Goal: Information Seeking & Learning: Learn about a topic

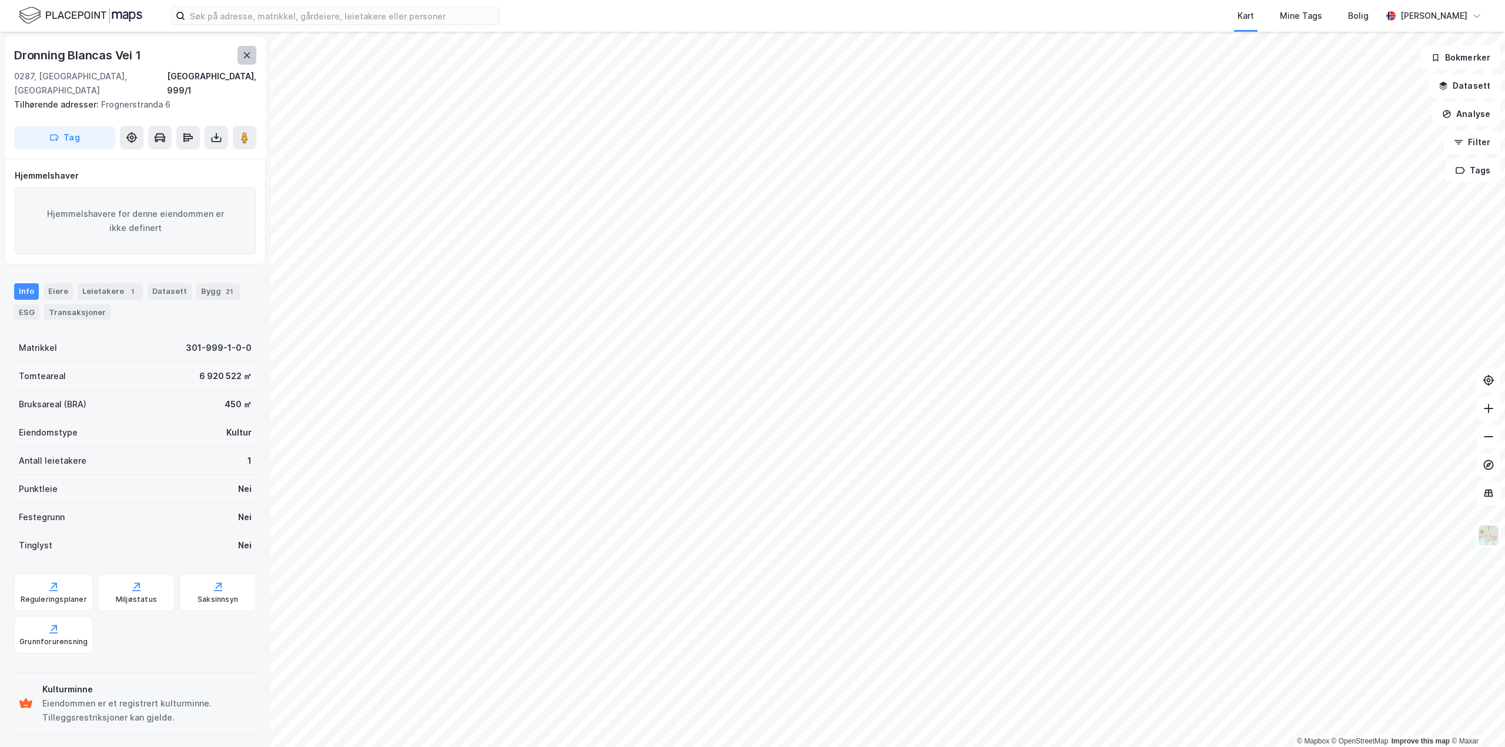
drag, startPoint x: 235, startPoint y: 59, endPoint x: 240, endPoint y: 49, distance: 10.8
click at [240, 49] on button at bounding box center [247, 55] width 19 height 19
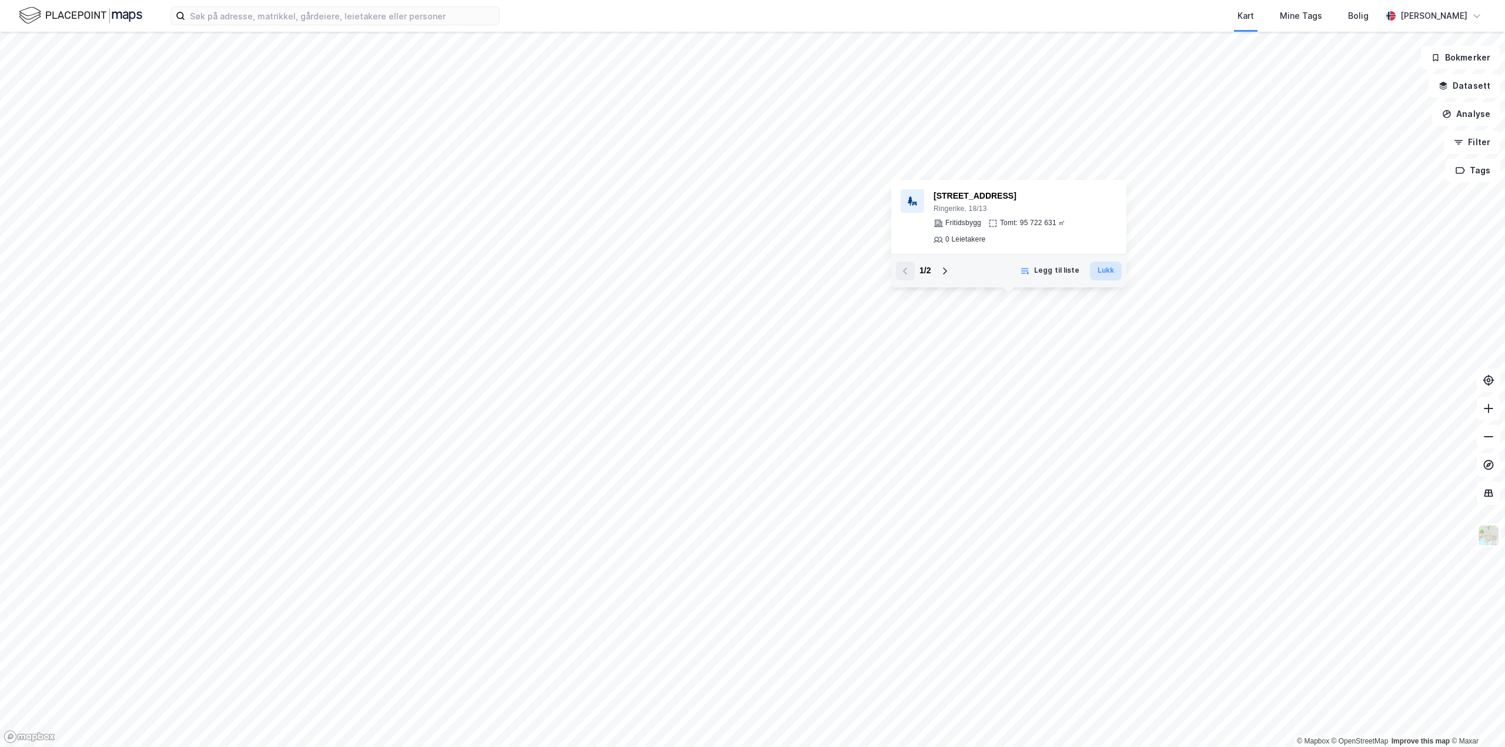
click at [1115, 268] on button "Lukk" at bounding box center [1106, 271] width 32 height 19
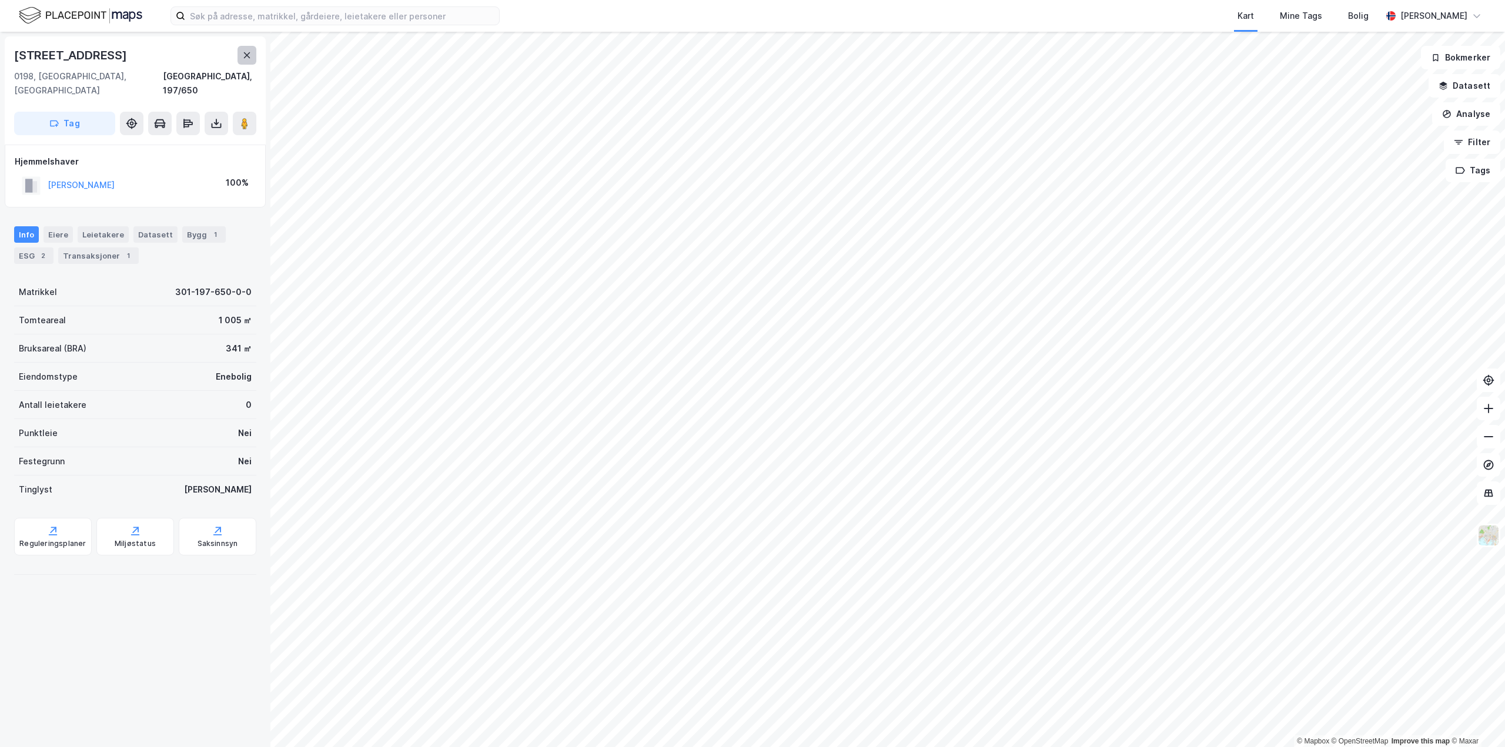
click at [252, 58] on button at bounding box center [247, 55] width 19 height 19
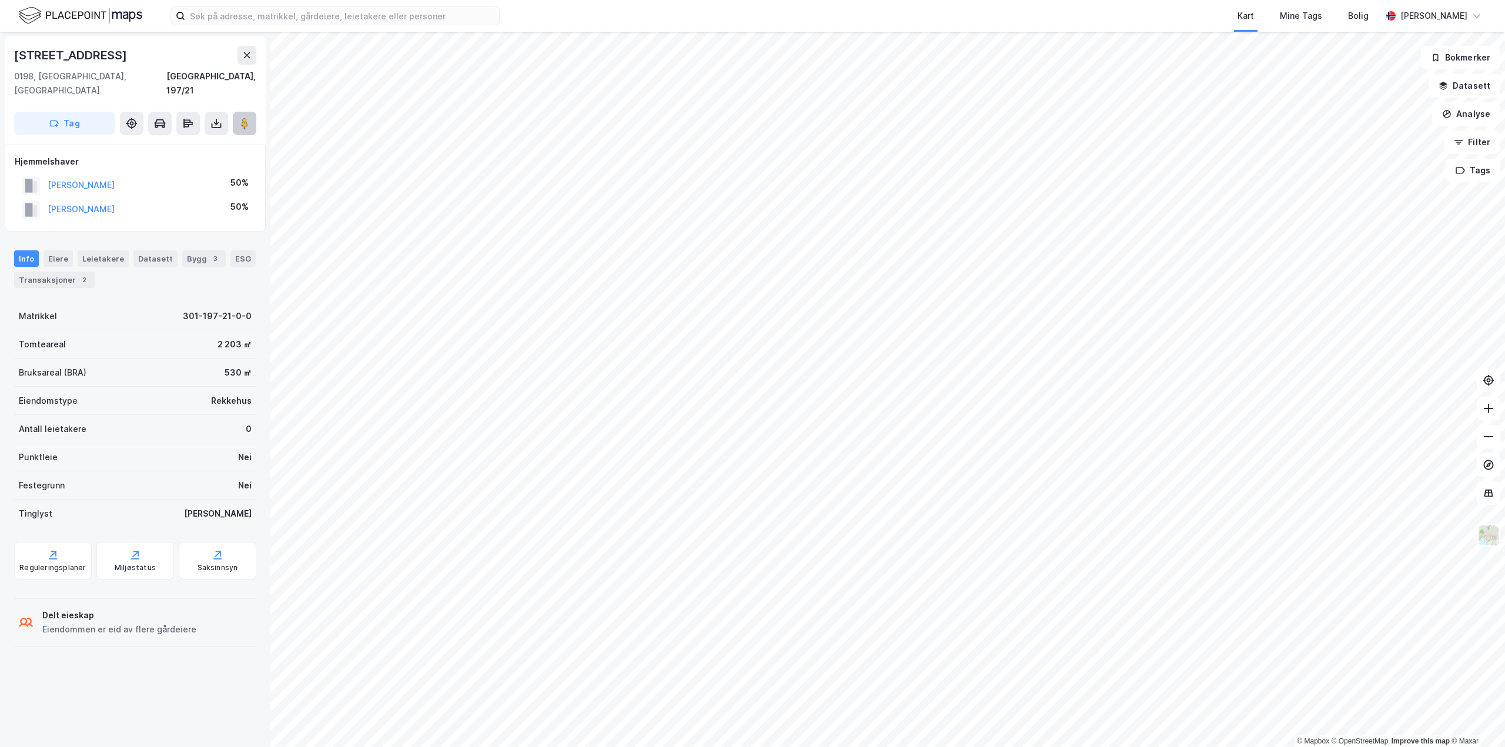
click at [249, 118] on icon at bounding box center [245, 124] width 12 height 12
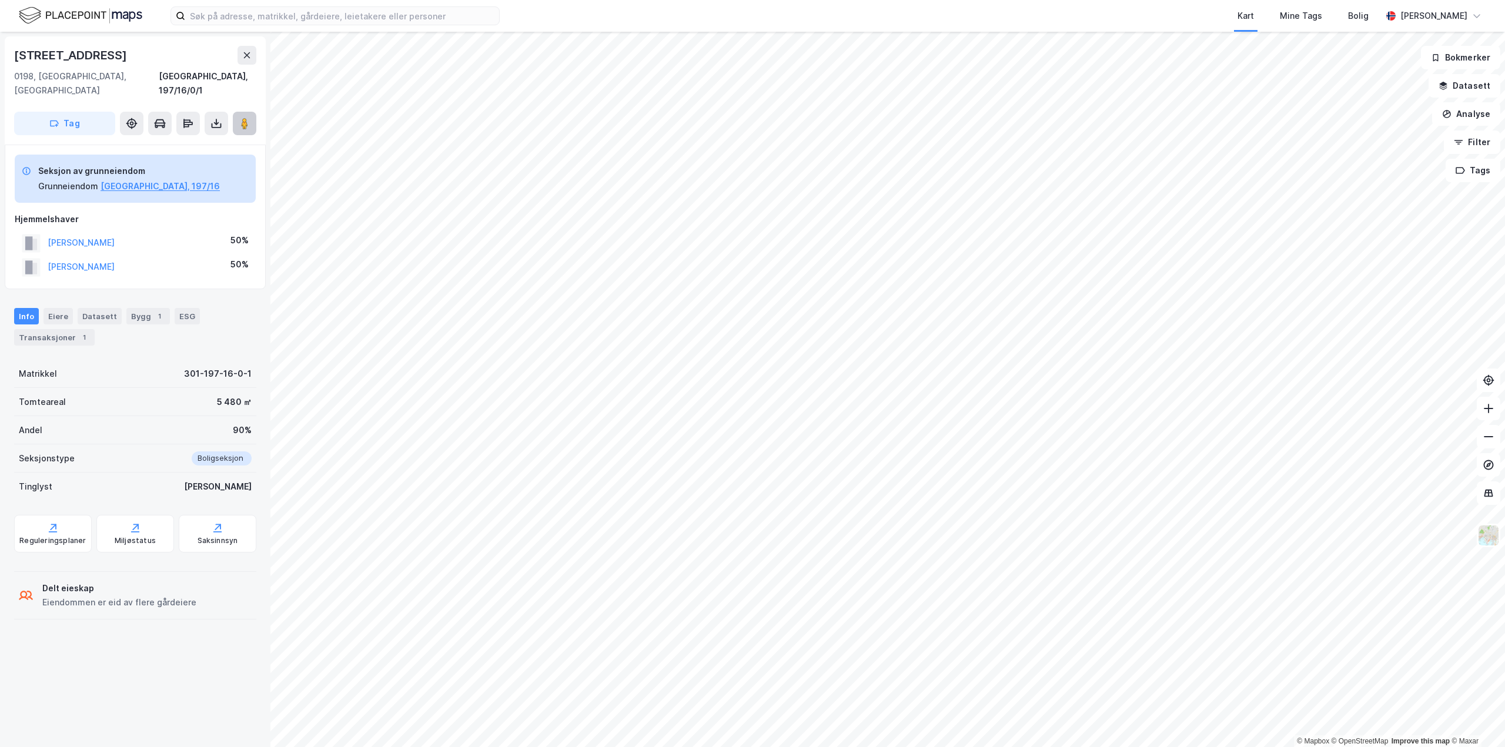
click at [245, 118] on image at bounding box center [244, 124] width 7 height 12
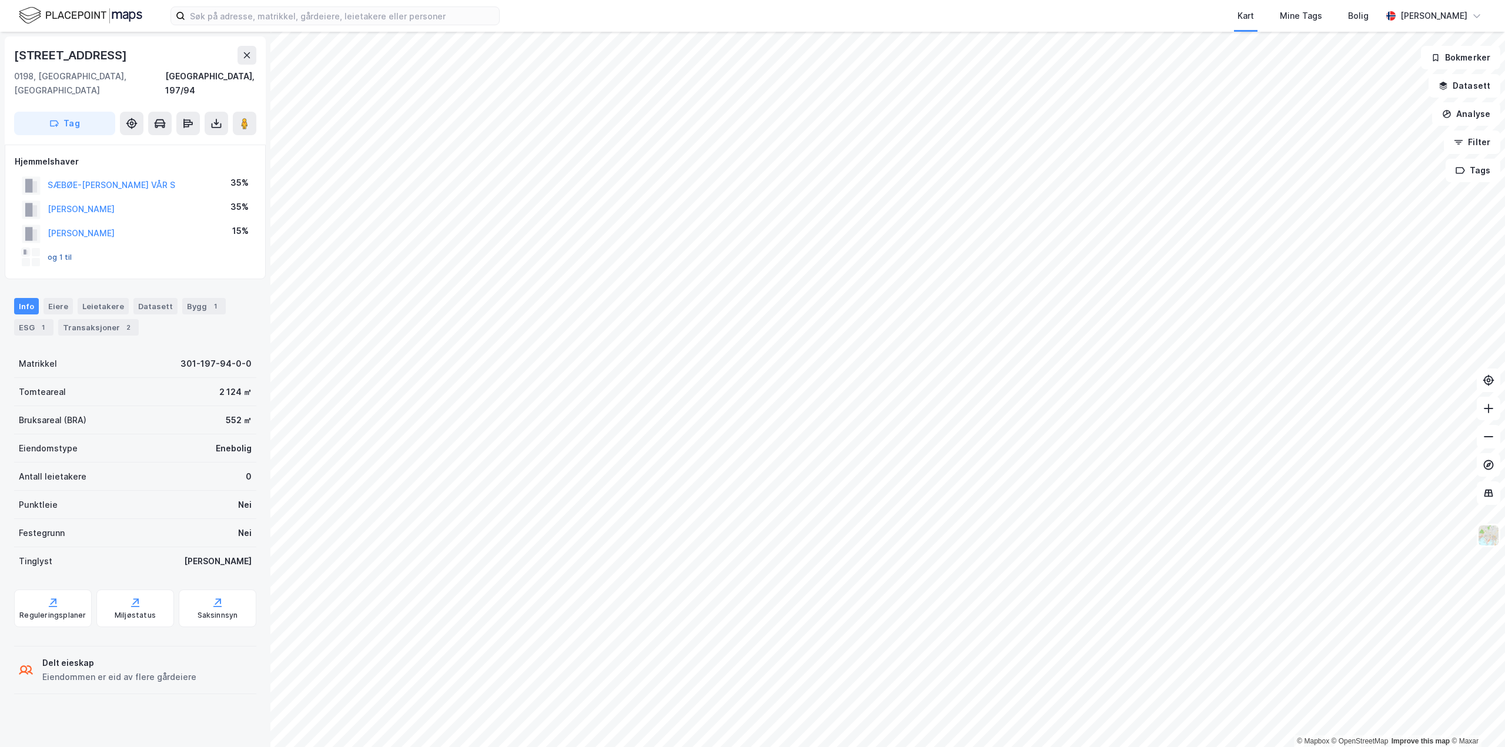
click at [0, 0] on button "og 1 til" at bounding box center [0, 0] width 0 height 0
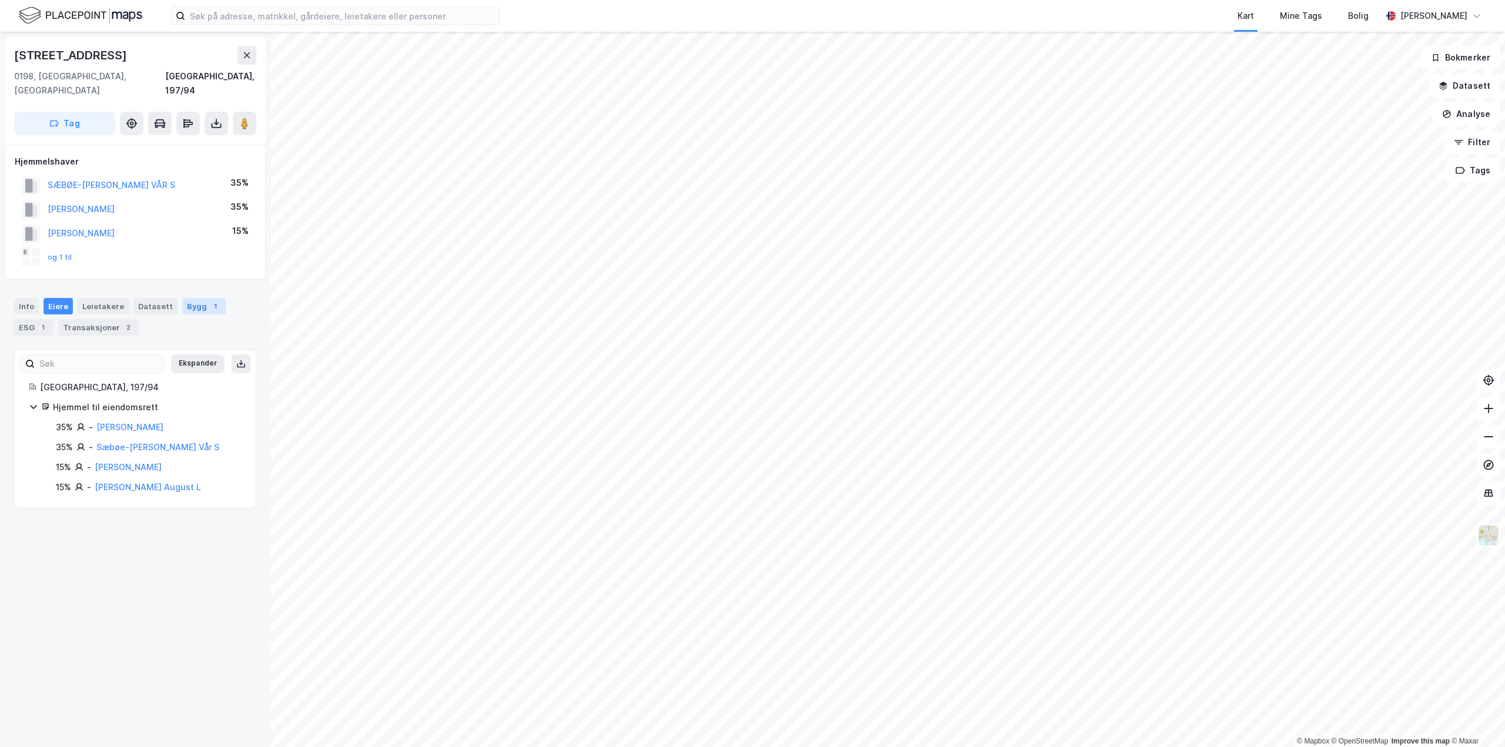
click at [182, 298] on div "Bygg 1" at bounding box center [204, 306] width 44 height 16
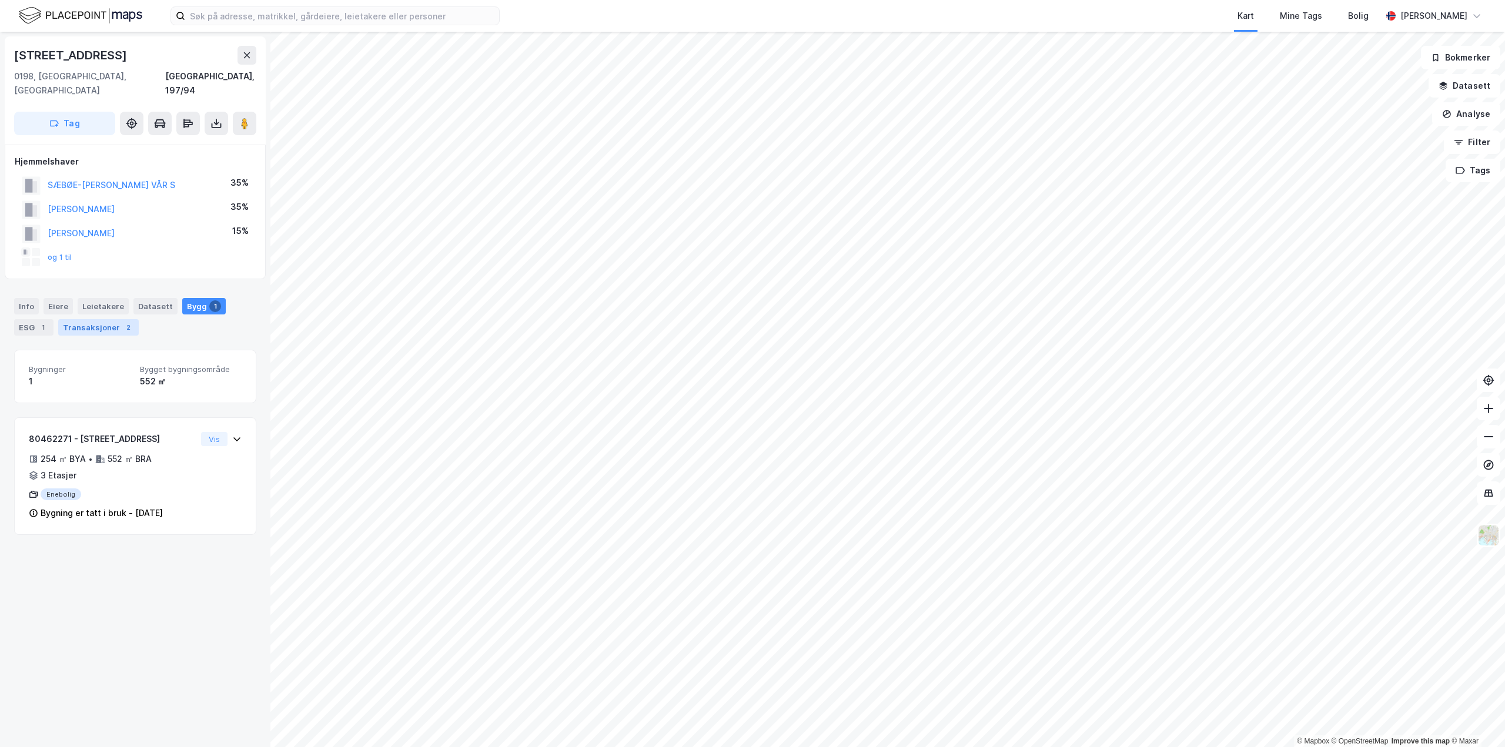
click at [124, 322] on div "2" at bounding box center [128, 328] width 12 height 12
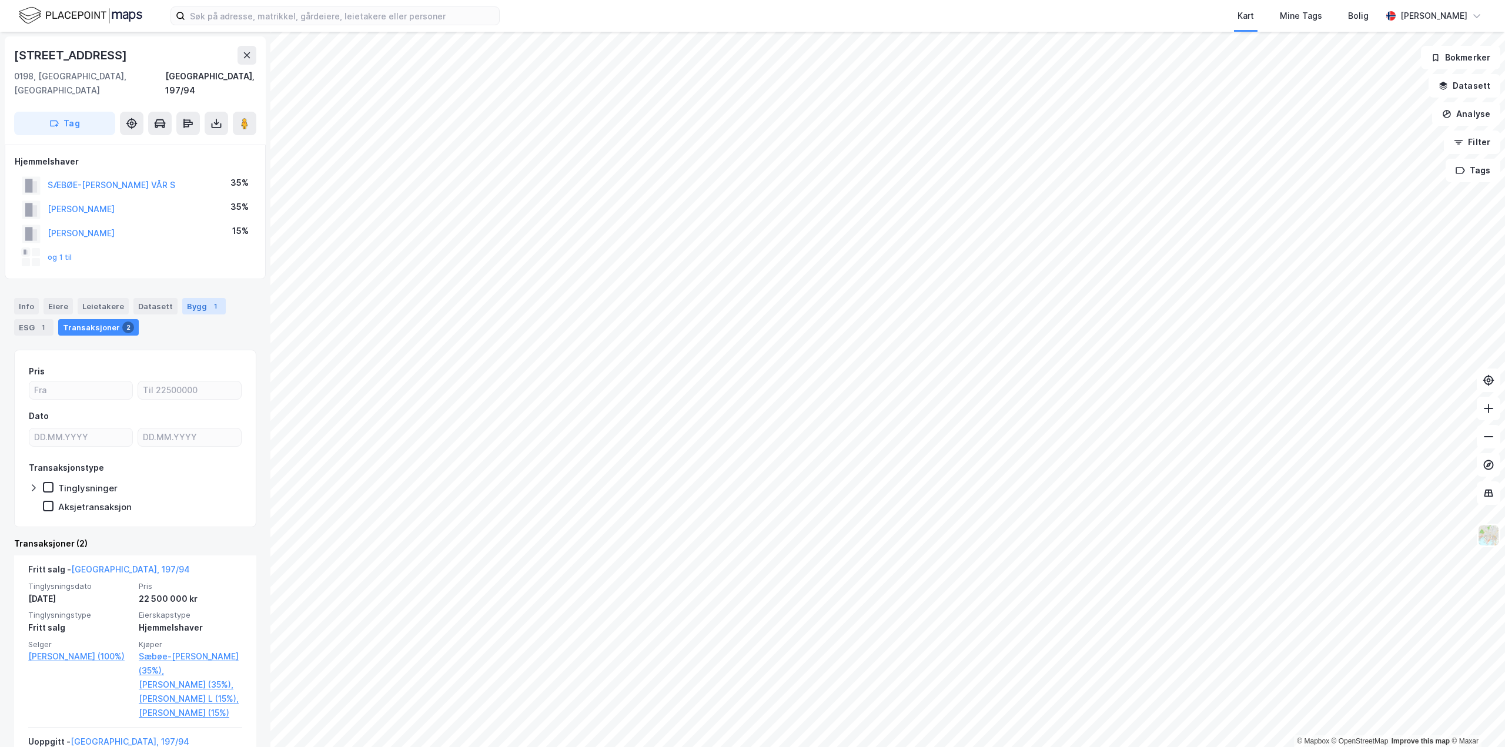
click at [196, 298] on div "Bygg 1" at bounding box center [204, 306] width 44 height 16
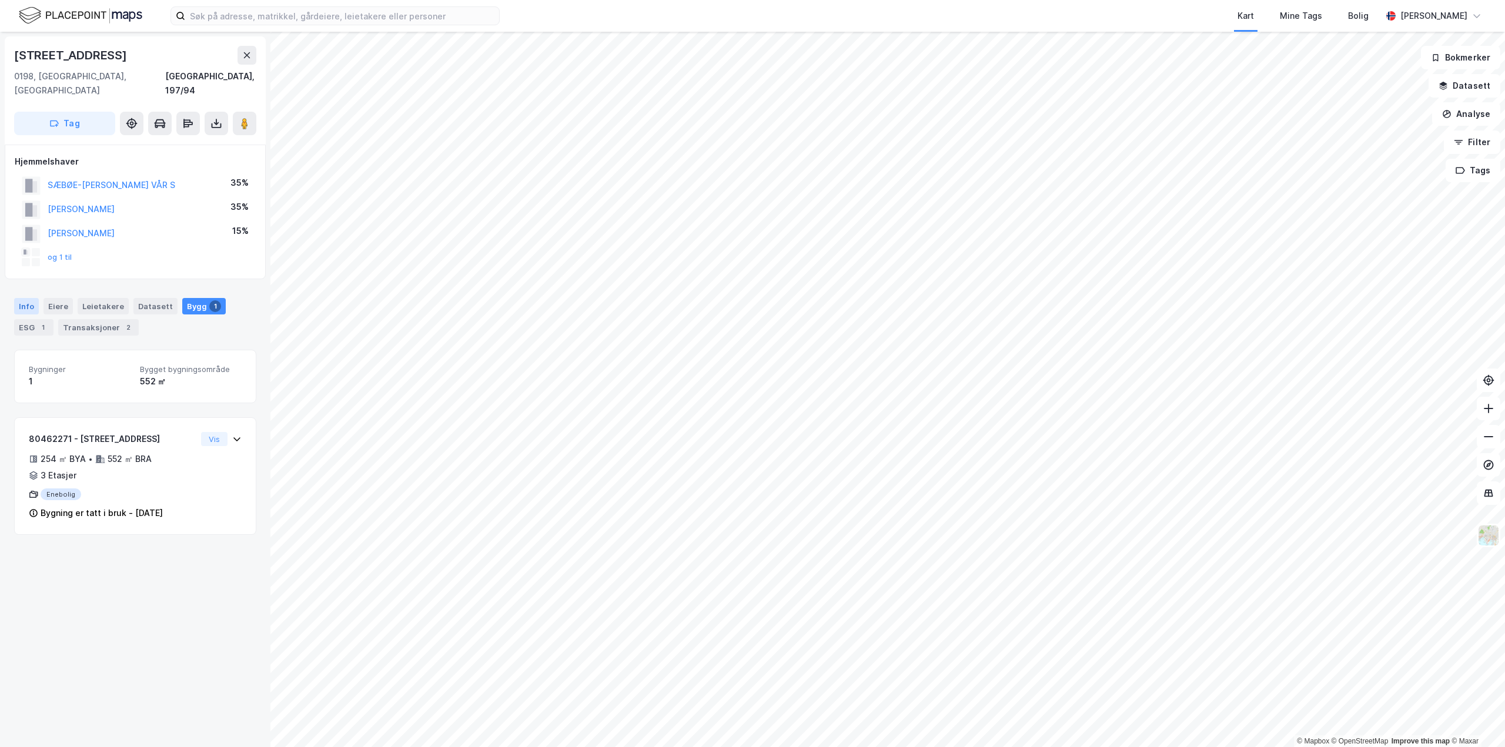
click at [28, 298] on div "Info" at bounding box center [26, 306] width 25 height 16
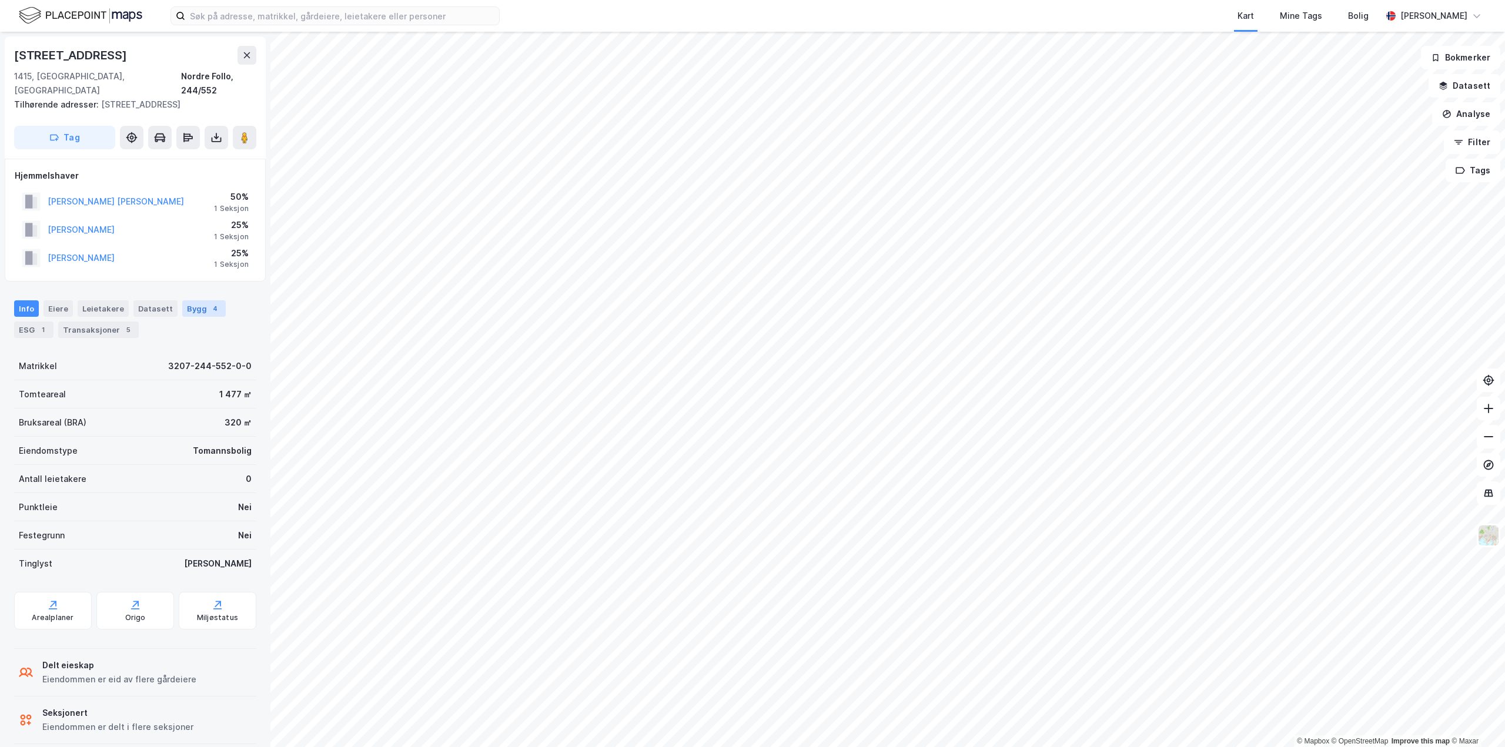
click at [209, 303] on div "4" at bounding box center [215, 309] width 12 height 12
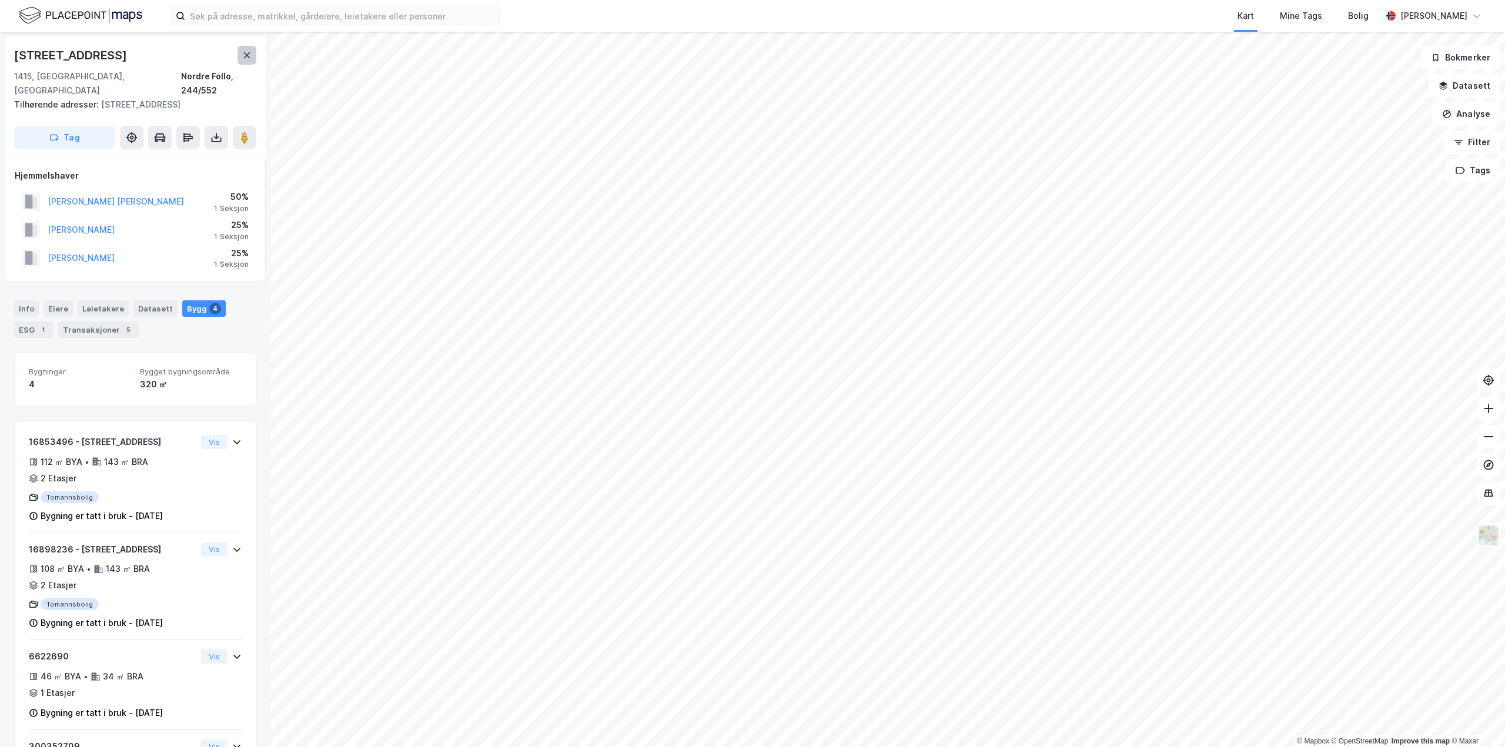
click at [246, 52] on icon at bounding box center [246, 55] width 9 height 9
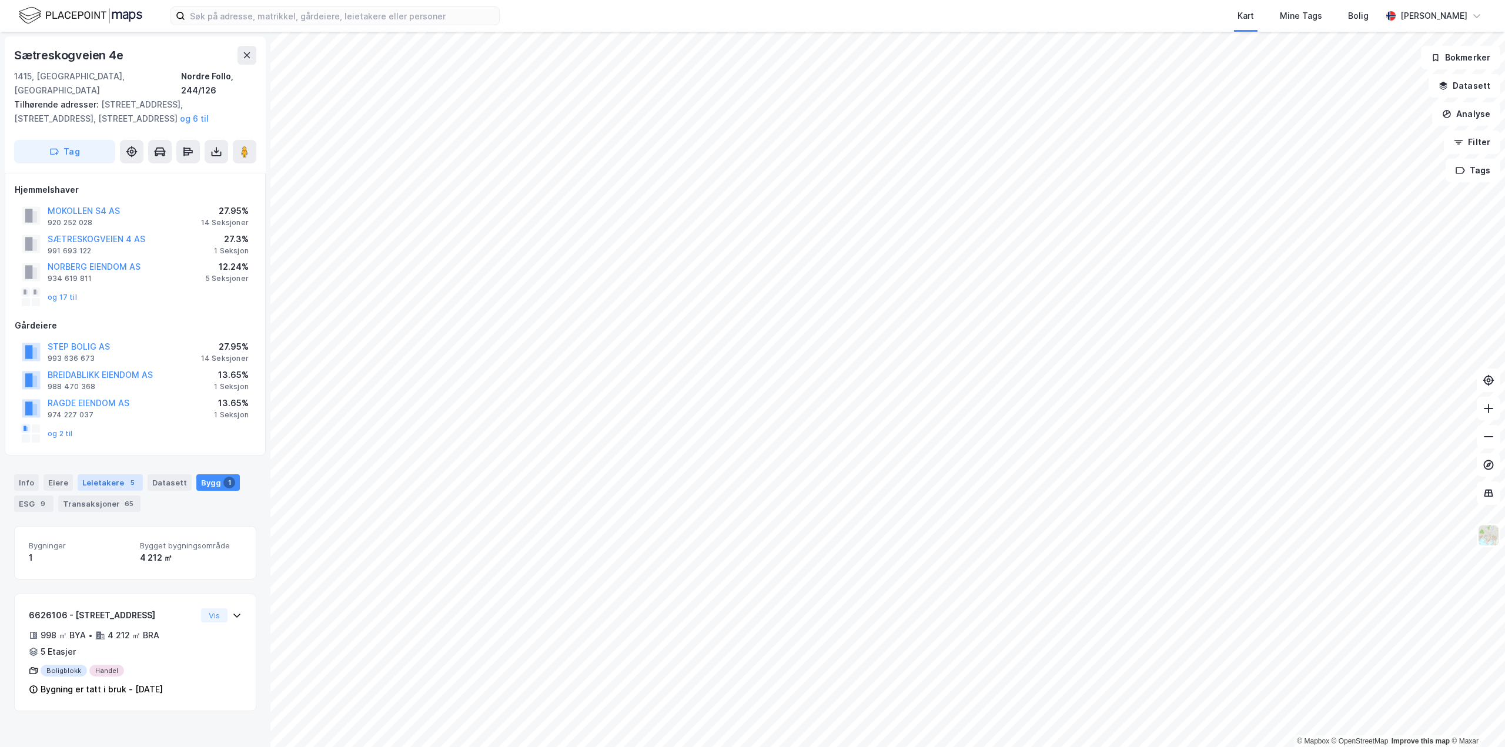
click at [93, 474] on div "Leietakere 5" at bounding box center [110, 482] width 65 height 16
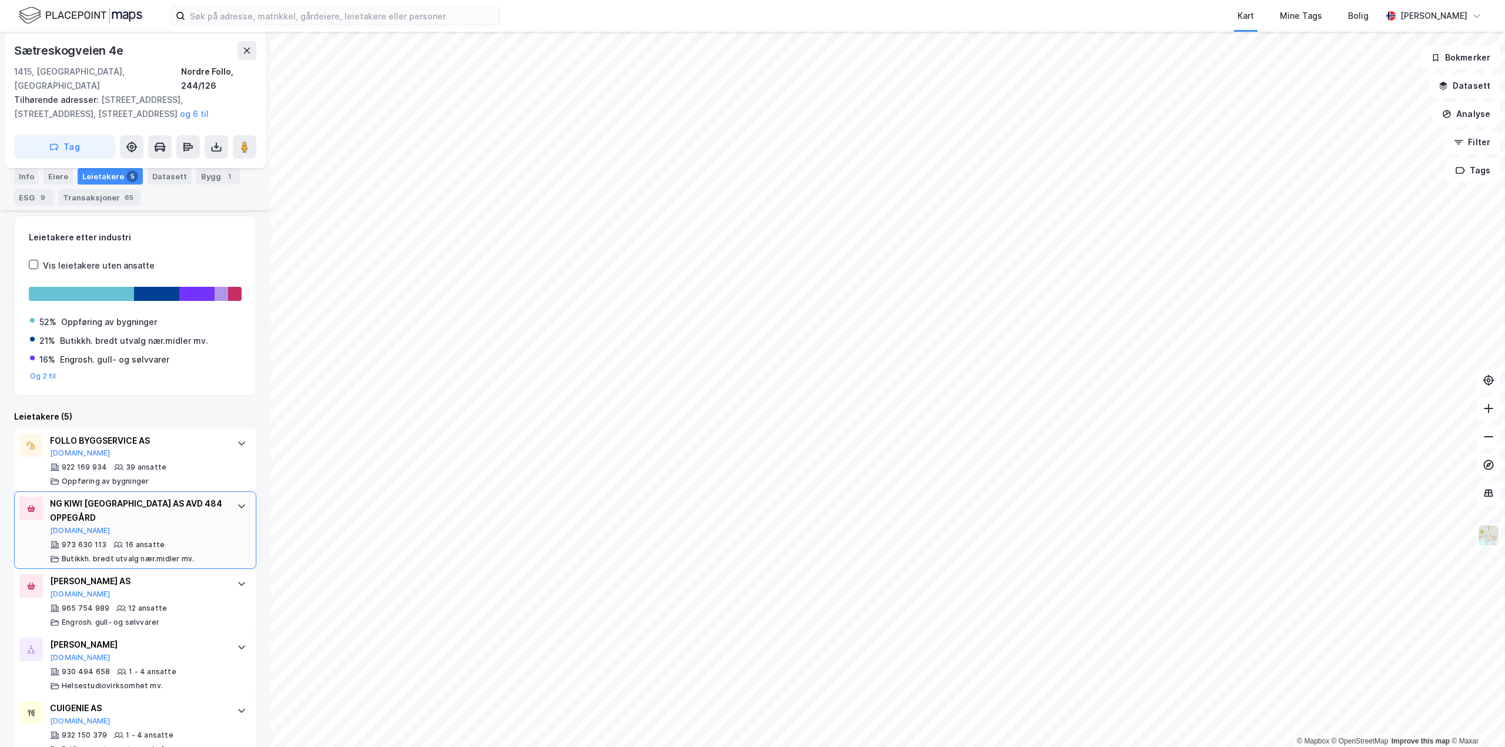
scroll to position [323, 0]
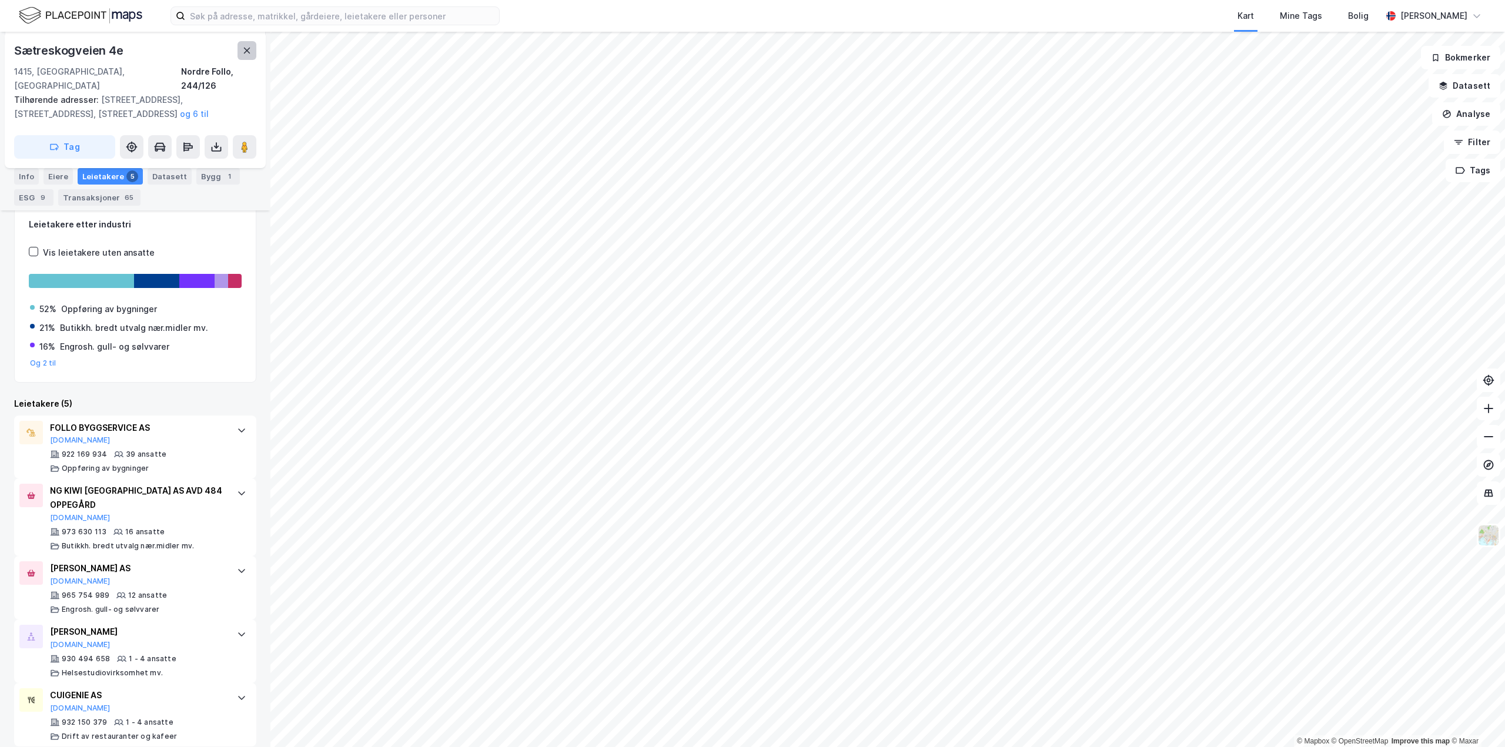
click at [246, 49] on icon at bounding box center [247, 51] width 6 height 6
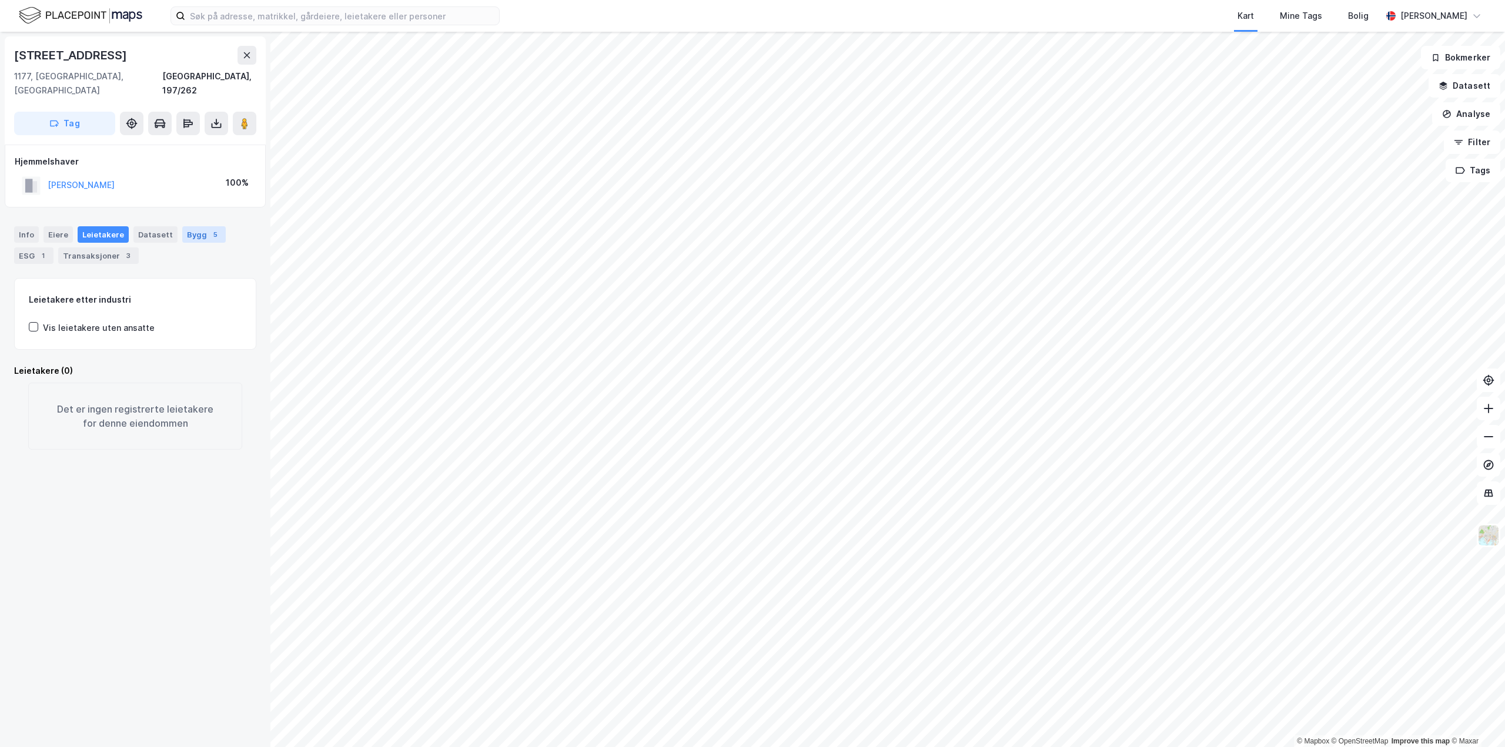
click at [209, 229] on div "5" at bounding box center [215, 235] width 12 height 12
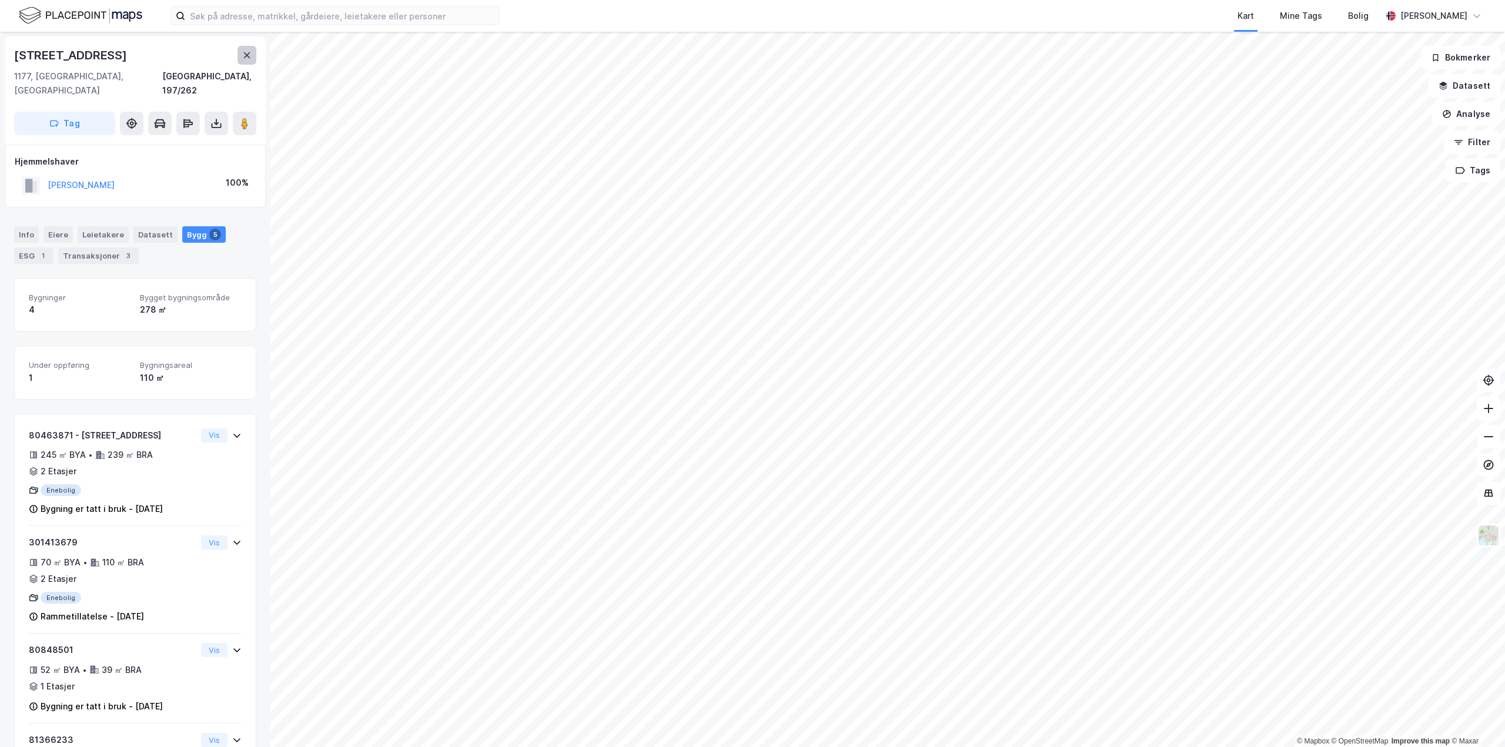
click at [243, 56] on icon at bounding box center [246, 55] width 9 height 9
